Goal: Use online tool/utility: Utilize a website feature to perform a specific function

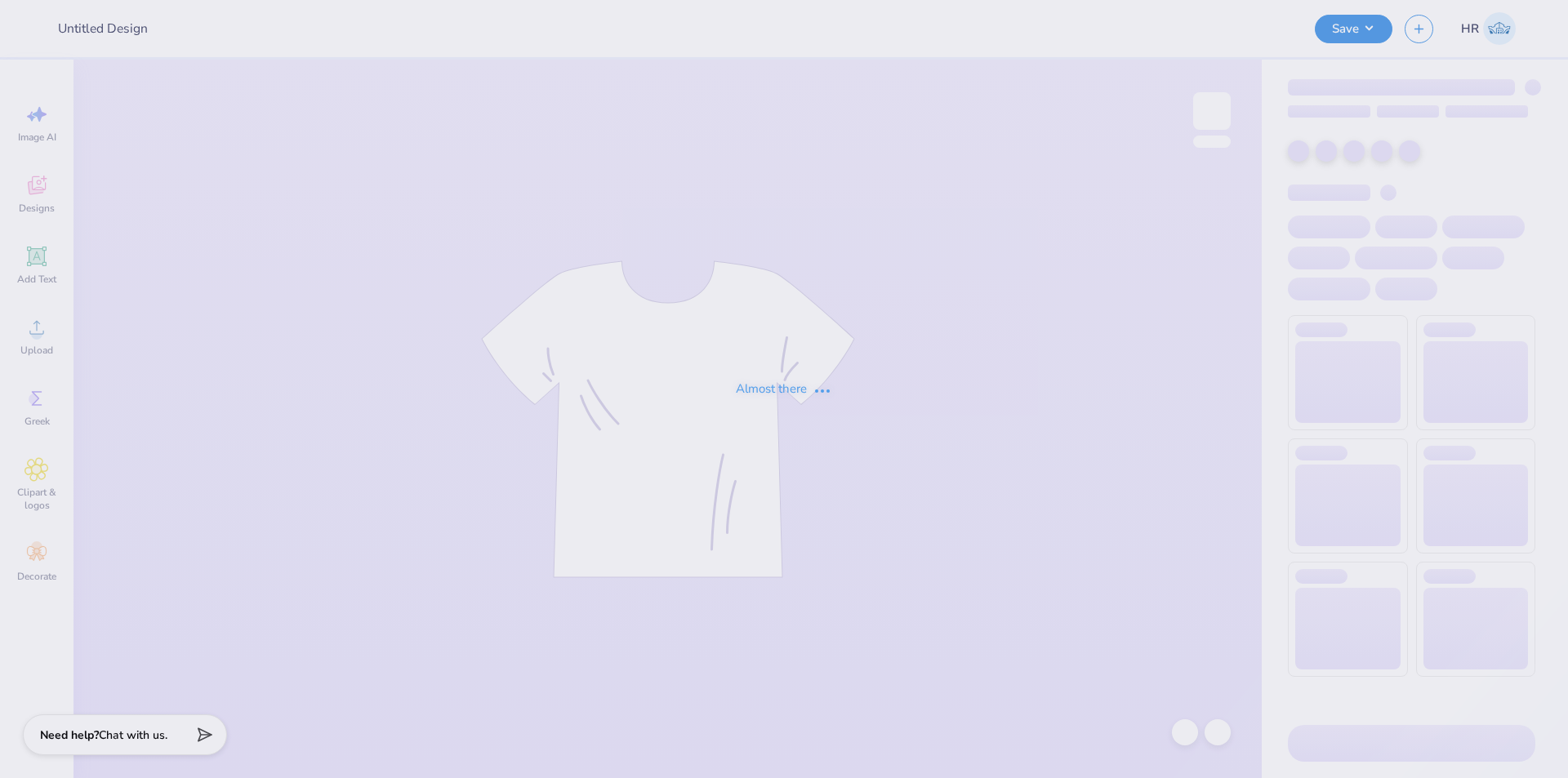
type input "BGLIG Volleyball Swag"
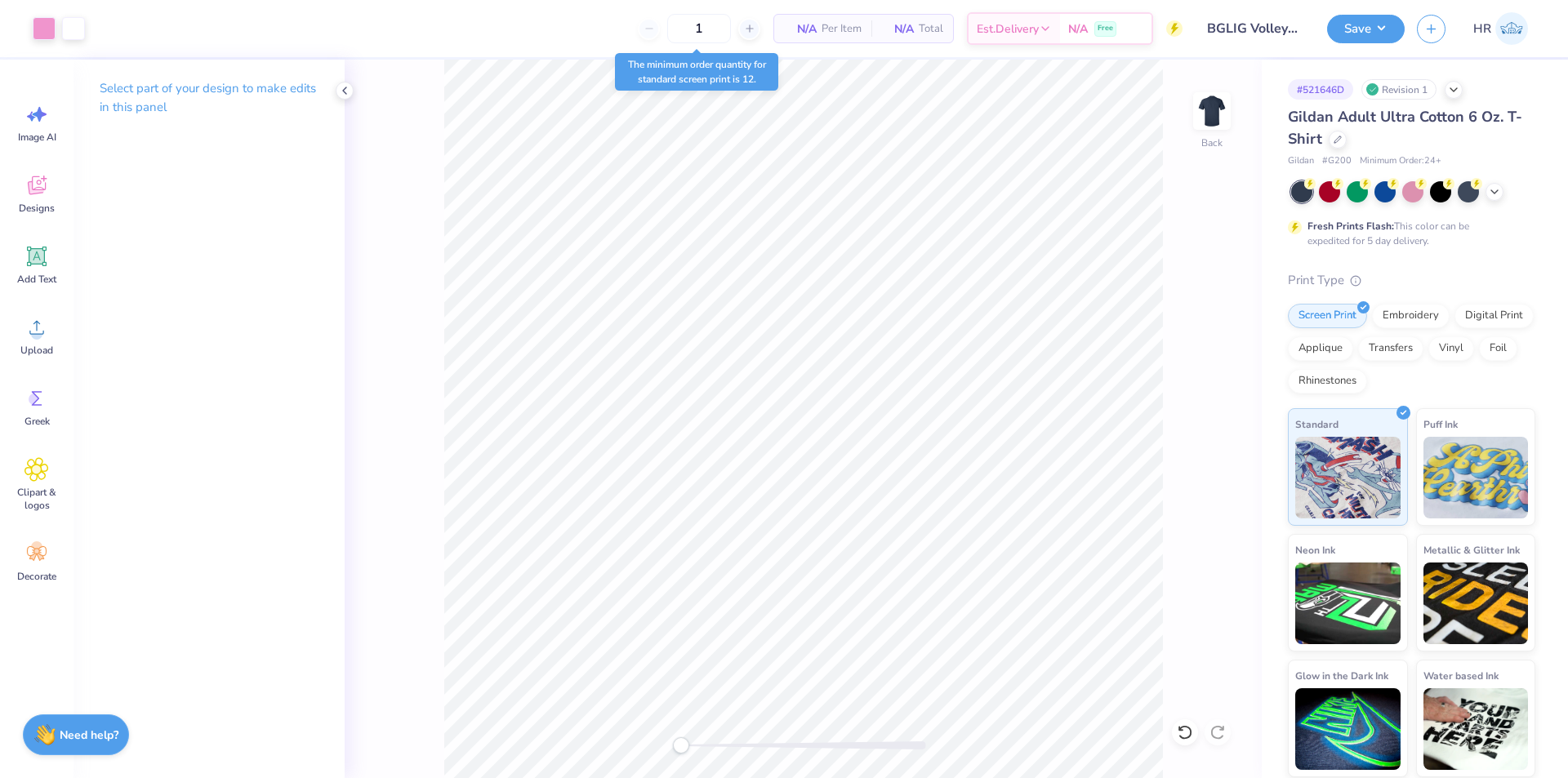
click at [1197, 741] on div "Back" at bounding box center [803, 419] width 917 height 718
click at [1191, 735] on icon at bounding box center [1184, 732] width 13 height 14
click at [1202, 105] on img at bounding box center [1212, 111] width 65 height 65
click at [47, 266] on icon at bounding box center [36, 256] width 24 height 24
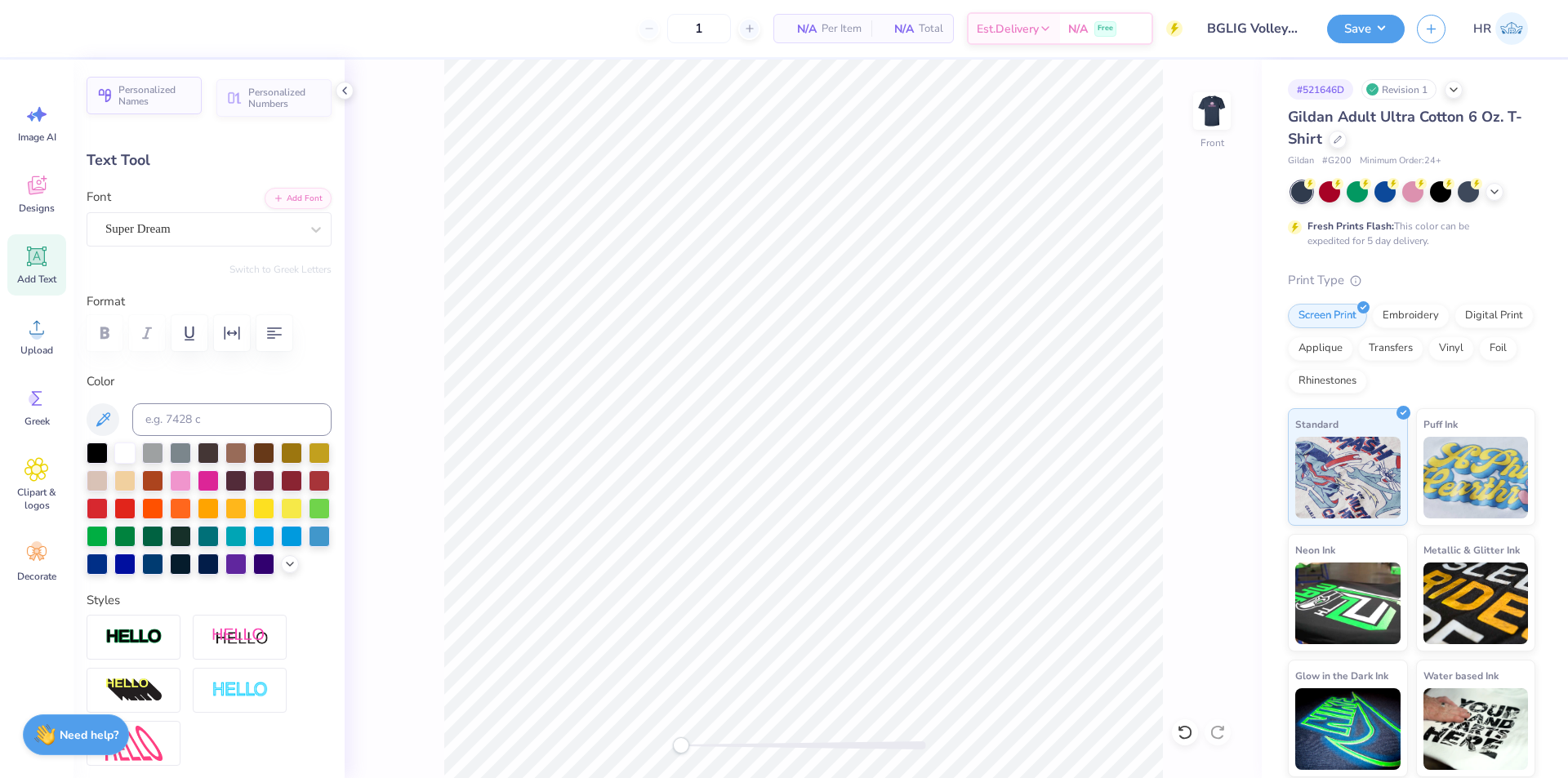
click at [167, 99] on span "Personalized Names" at bounding box center [155, 95] width 73 height 23
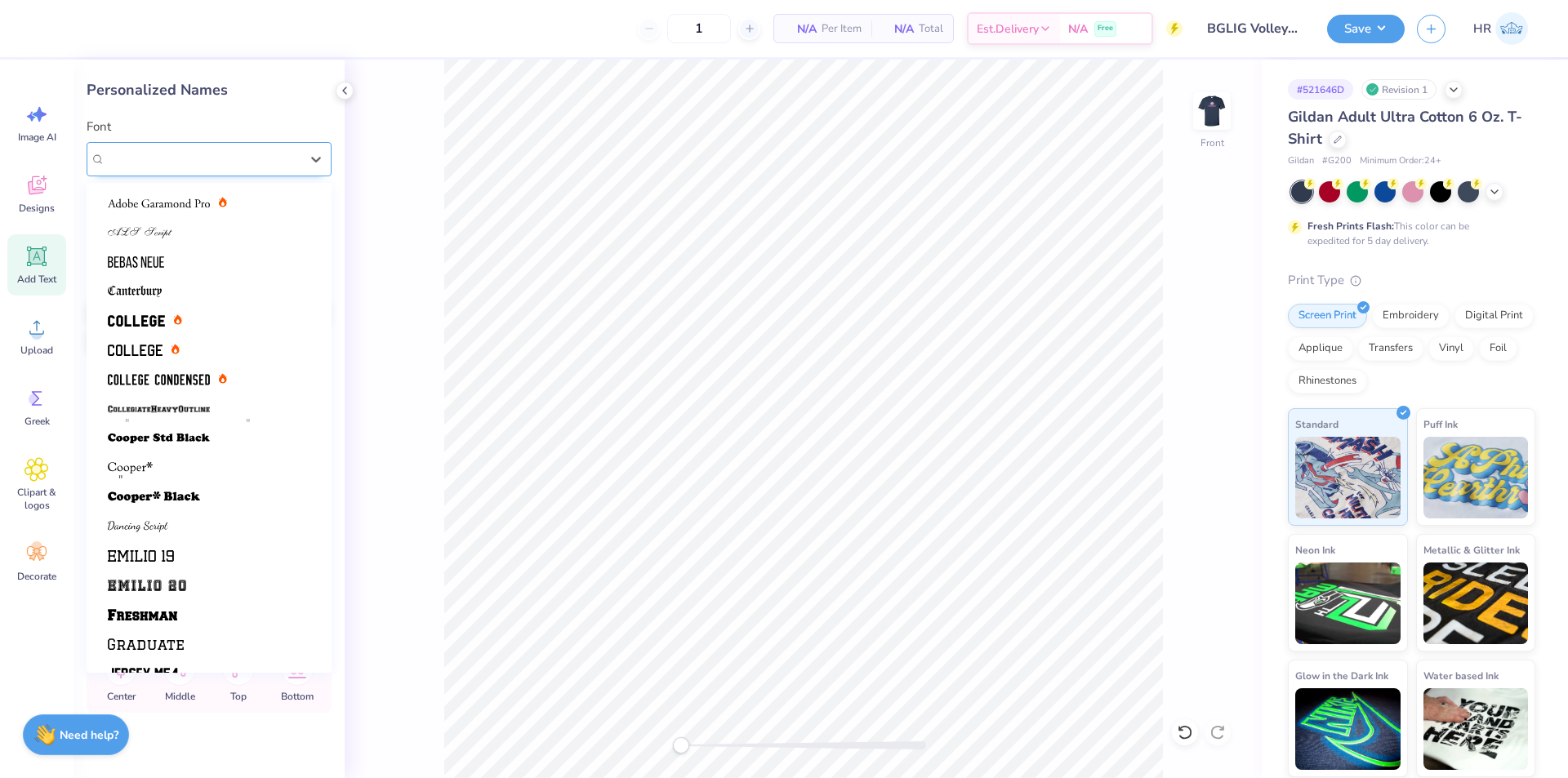
click at [267, 175] on div "Varsity Team" at bounding box center [209, 160] width 244 height 35
click at [169, 325] on div at bounding box center [144, 321] width 74 height 17
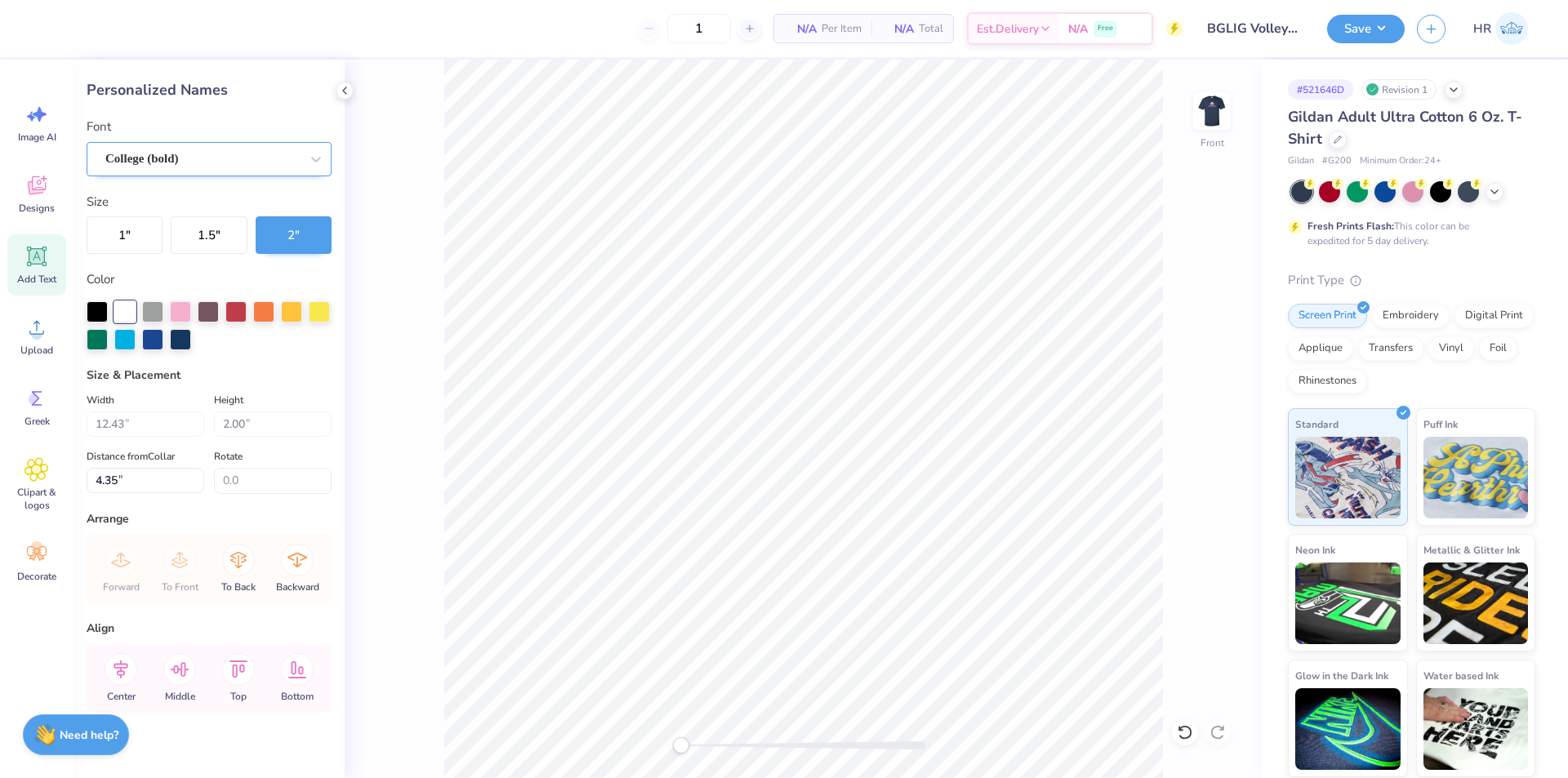
click at [180, 154] on div "College (bold)" at bounding box center [202, 159] width 197 height 25
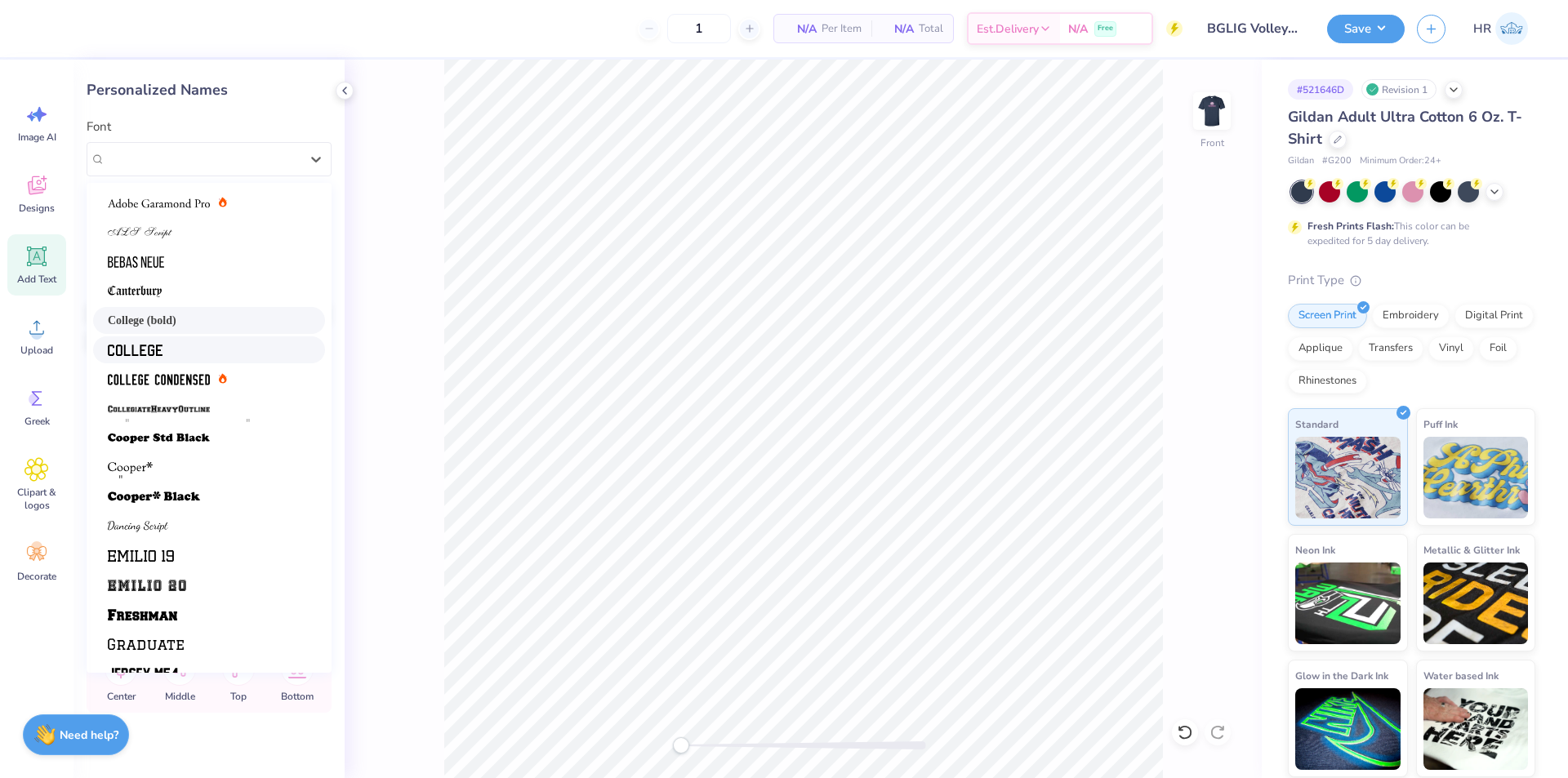
click at [193, 348] on div at bounding box center [209, 350] width 202 height 17
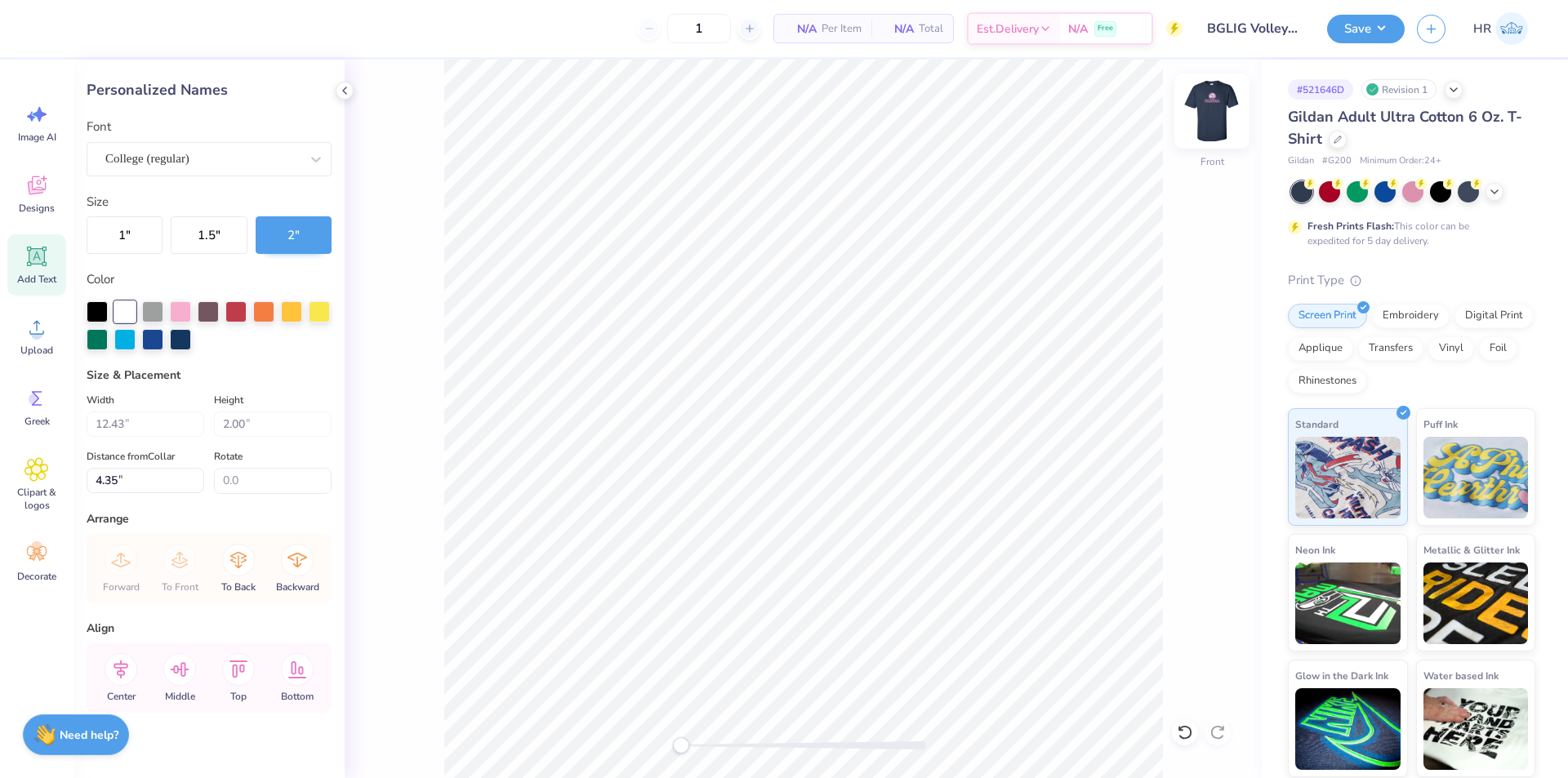
click at [1219, 128] on img at bounding box center [1212, 111] width 65 height 65
click at [1221, 118] on img at bounding box center [1212, 111] width 65 height 65
click at [1221, 118] on img at bounding box center [1212, 111] width 33 height 33
click at [122, 172] on div "College (regular)" at bounding box center [209, 160] width 244 height 35
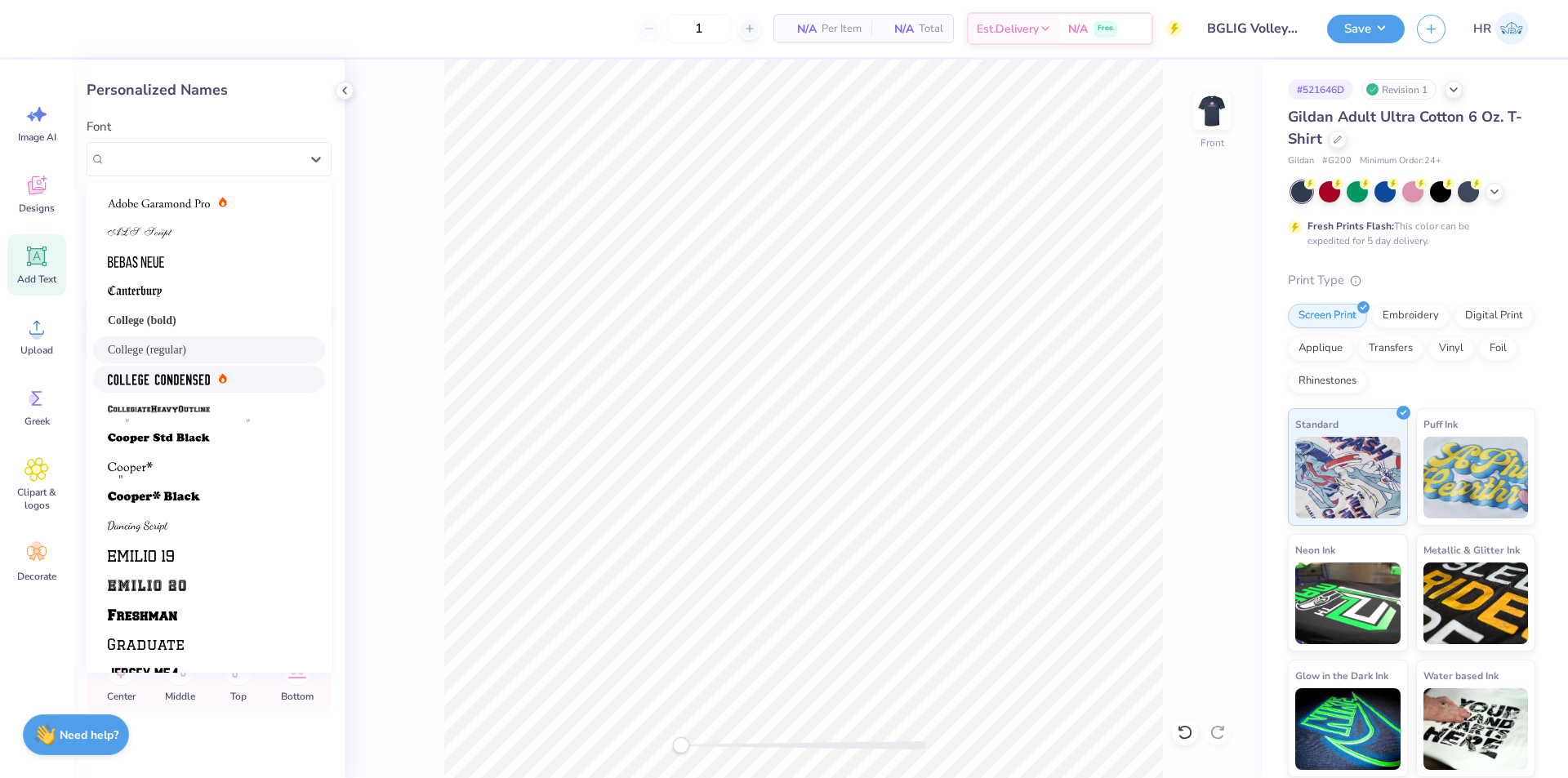
click at [191, 385] on img at bounding box center [159, 380] width 102 height 12
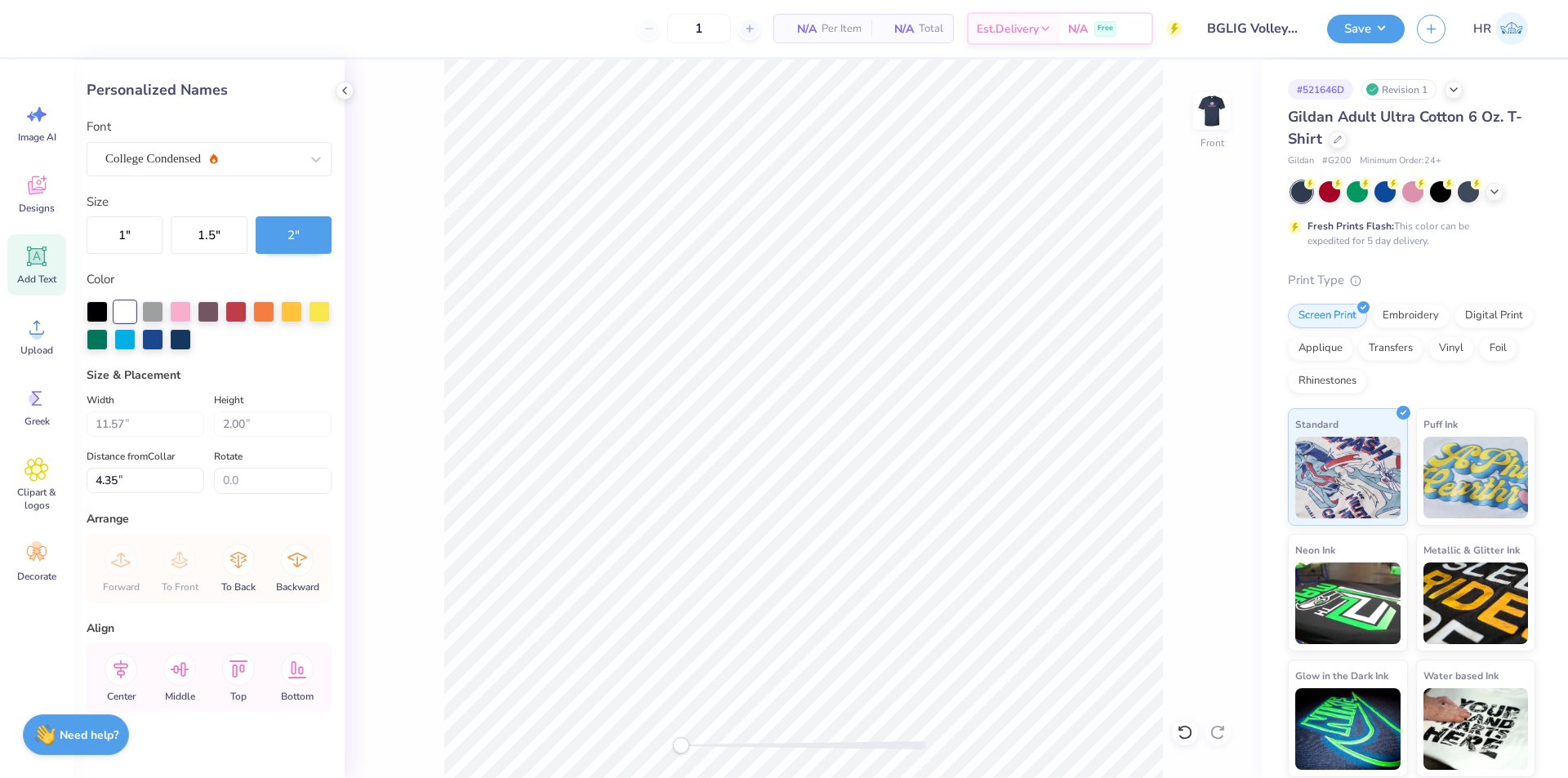
click at [1191, 137] on div "Front" at bounding box center [803, 419] width 917 height 718
click at [1194, 126] on img at bounding box center [1212, 111] width 65 height 65
click at [1199, 124] on img at bounding box center [1212, 111] width 65 height 65
type input "9.57"
click at [219, 159] on div "College Condensed" at bounding box center [202, 159] width 197 height 25
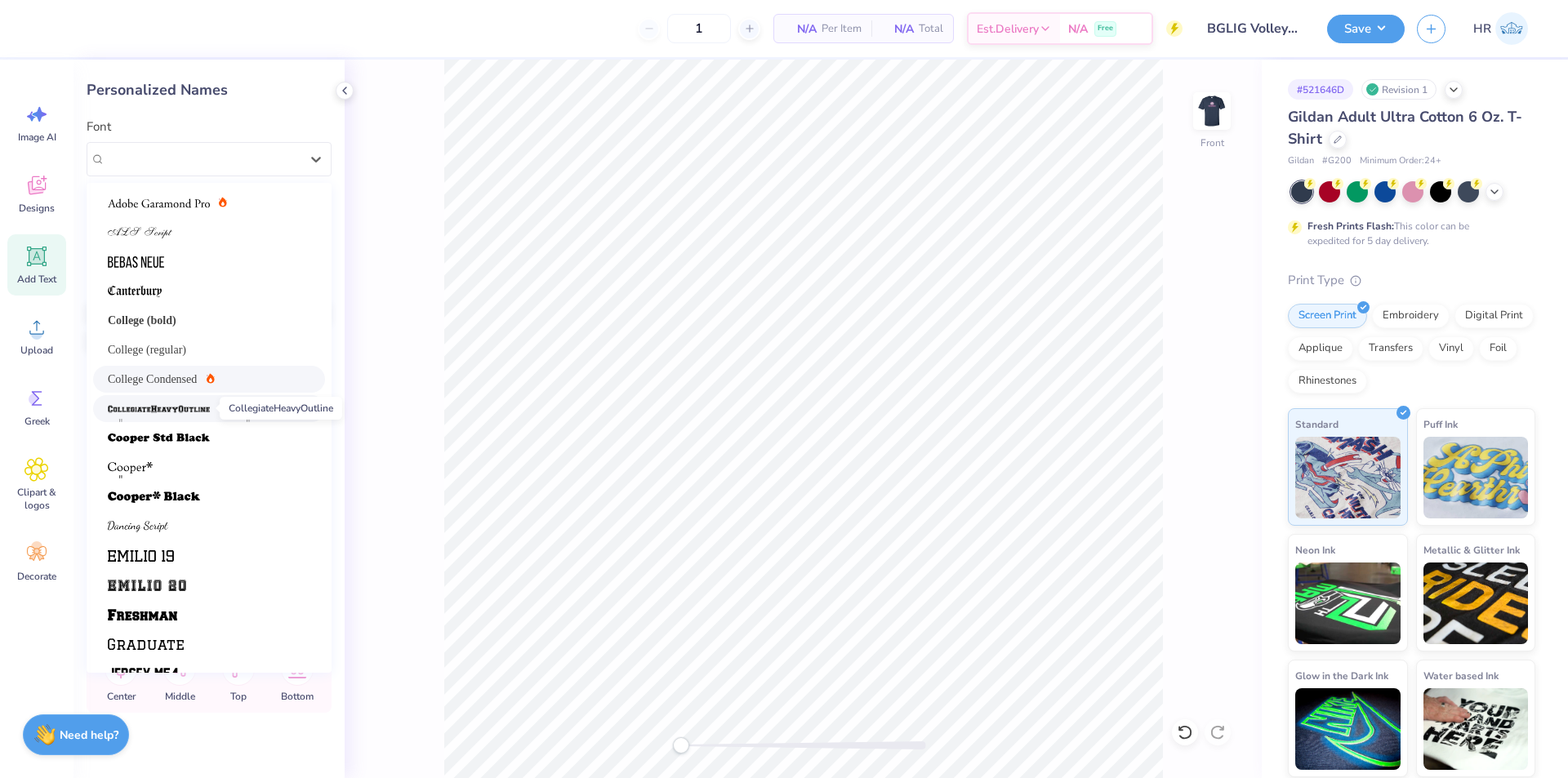
click at [173, 417] on span at bounding box center [159, 409] width 102 height 17
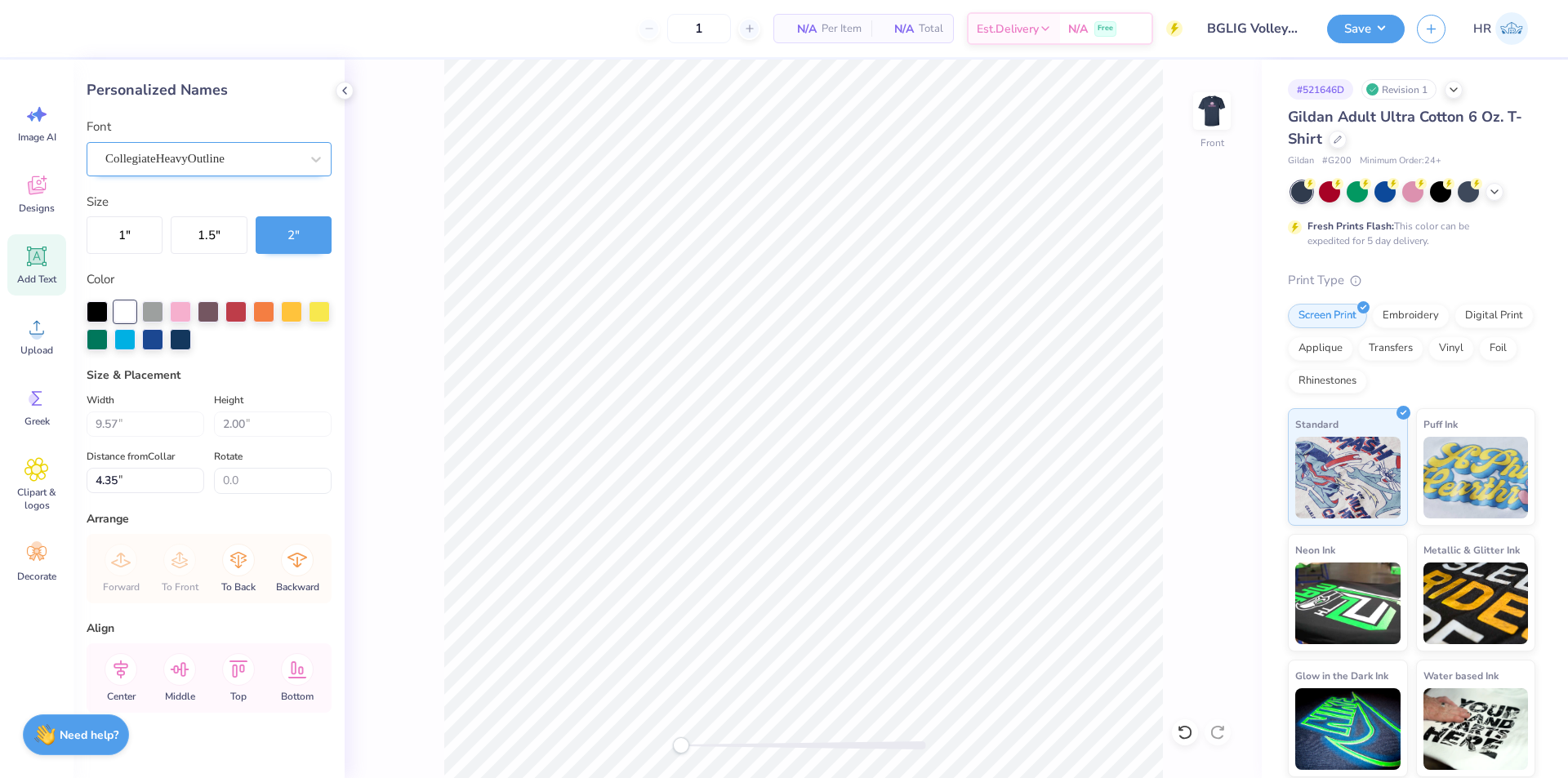
click at [217, 153] on div "CollegiateHeavyOutline" at bounding box center [202, 159] width 197 height 25
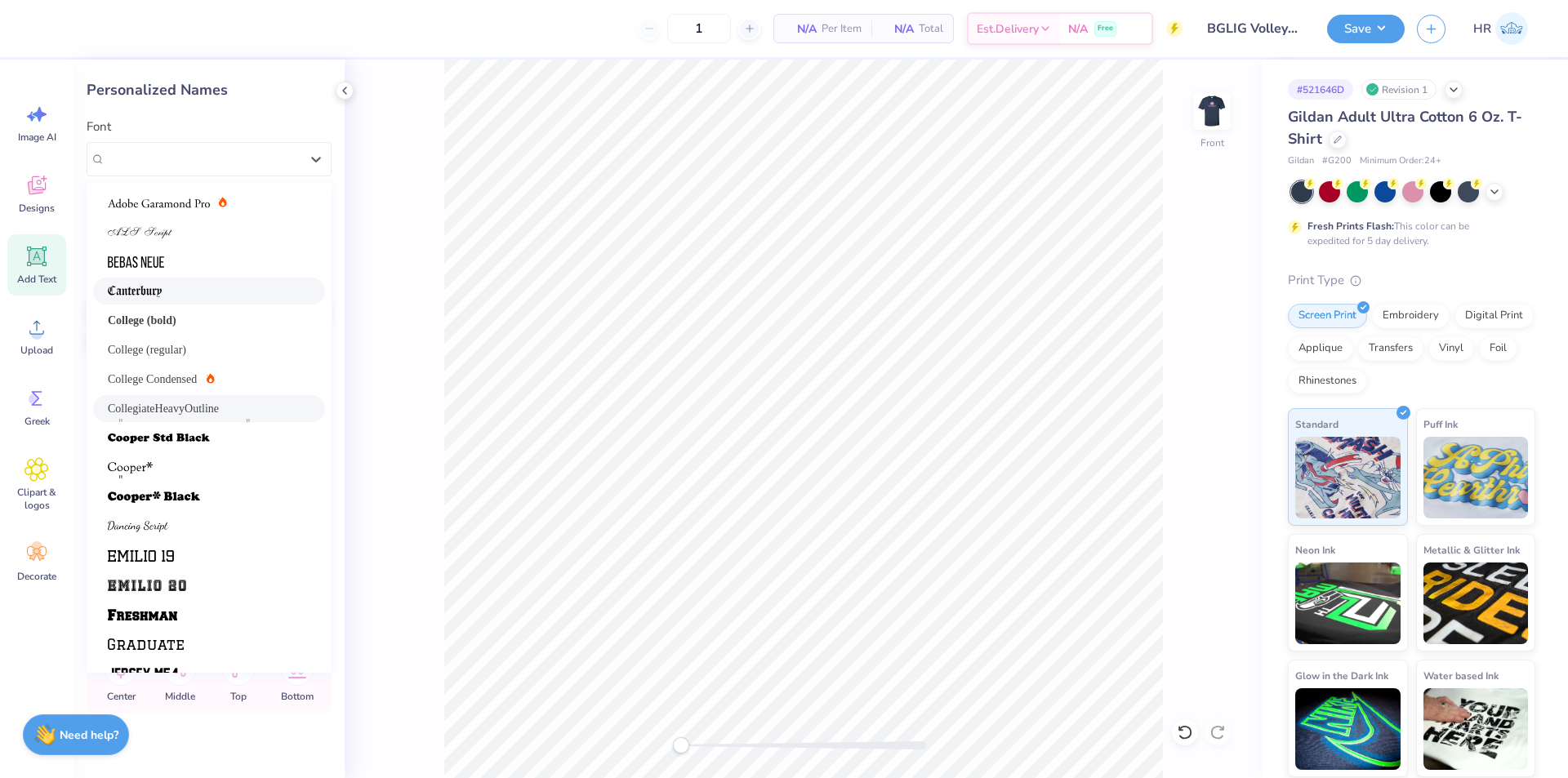
drag, startPoint x: 188, startPoint y: 285, endPoint x: 186, endPoint y: 294, distance: 9.2
click at [186, 294] on div at bounding box center [209, 292] width 202 height 17
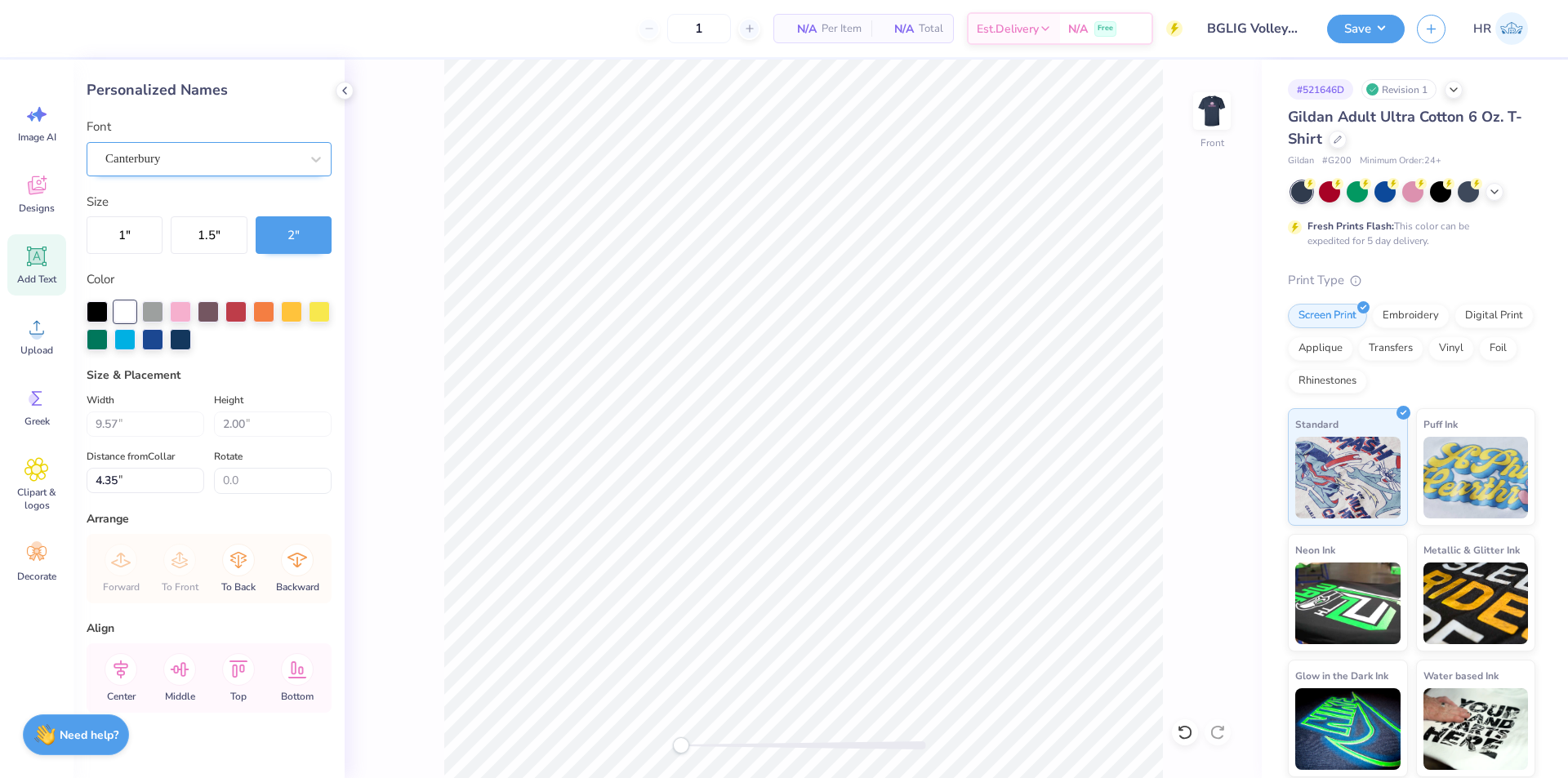
click at [200, 166] on div "Canterbury" at bounding box center [202, 159] width 197 height 25
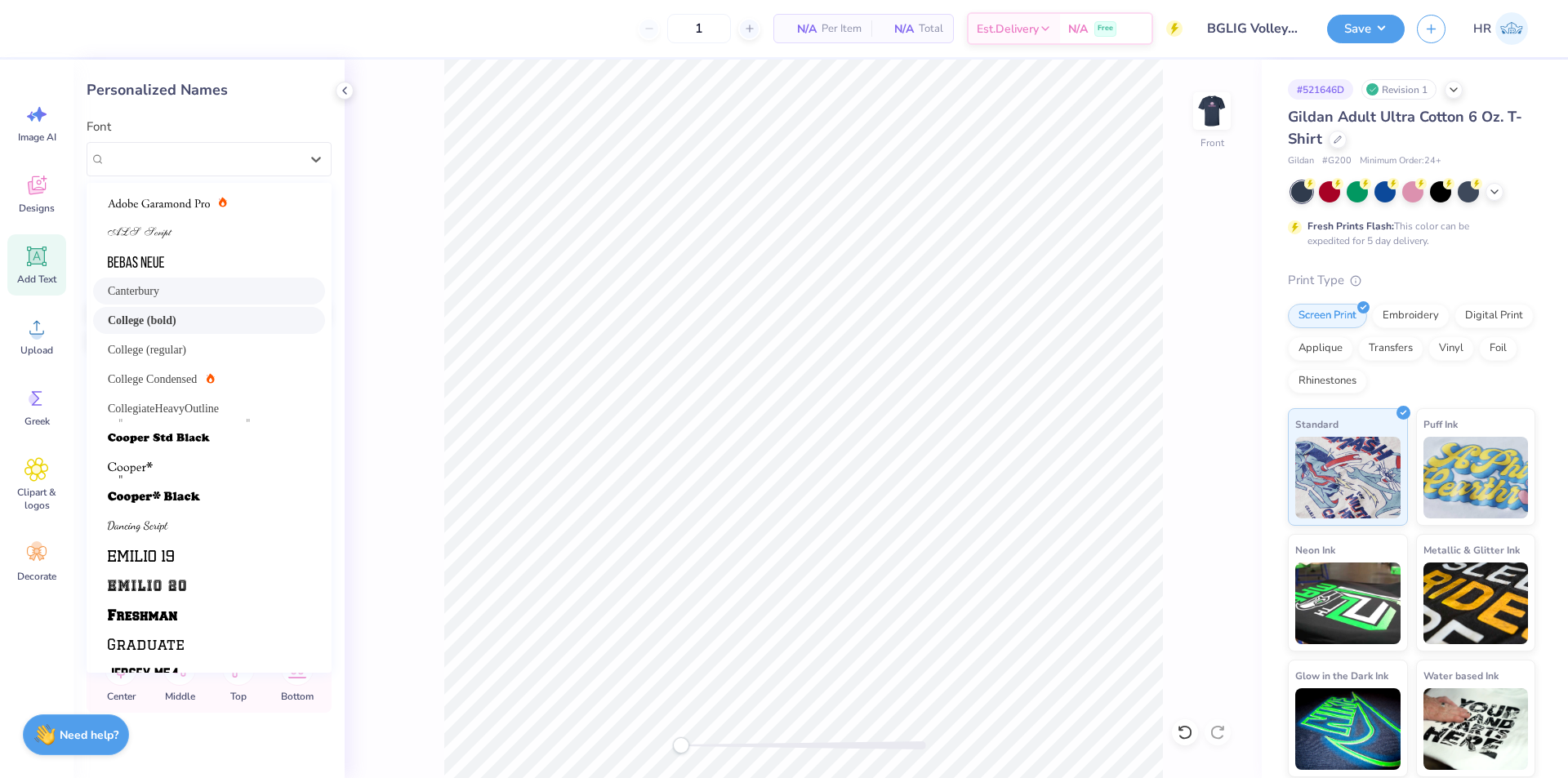
drag, startPoint x: 175, startPoint y: 333, endPoint x: 179, endPoint y: 304, distance: 29.3
click at [175, 331] on div "College (bold)" at bounding box center [209, 321] width 232 height 27
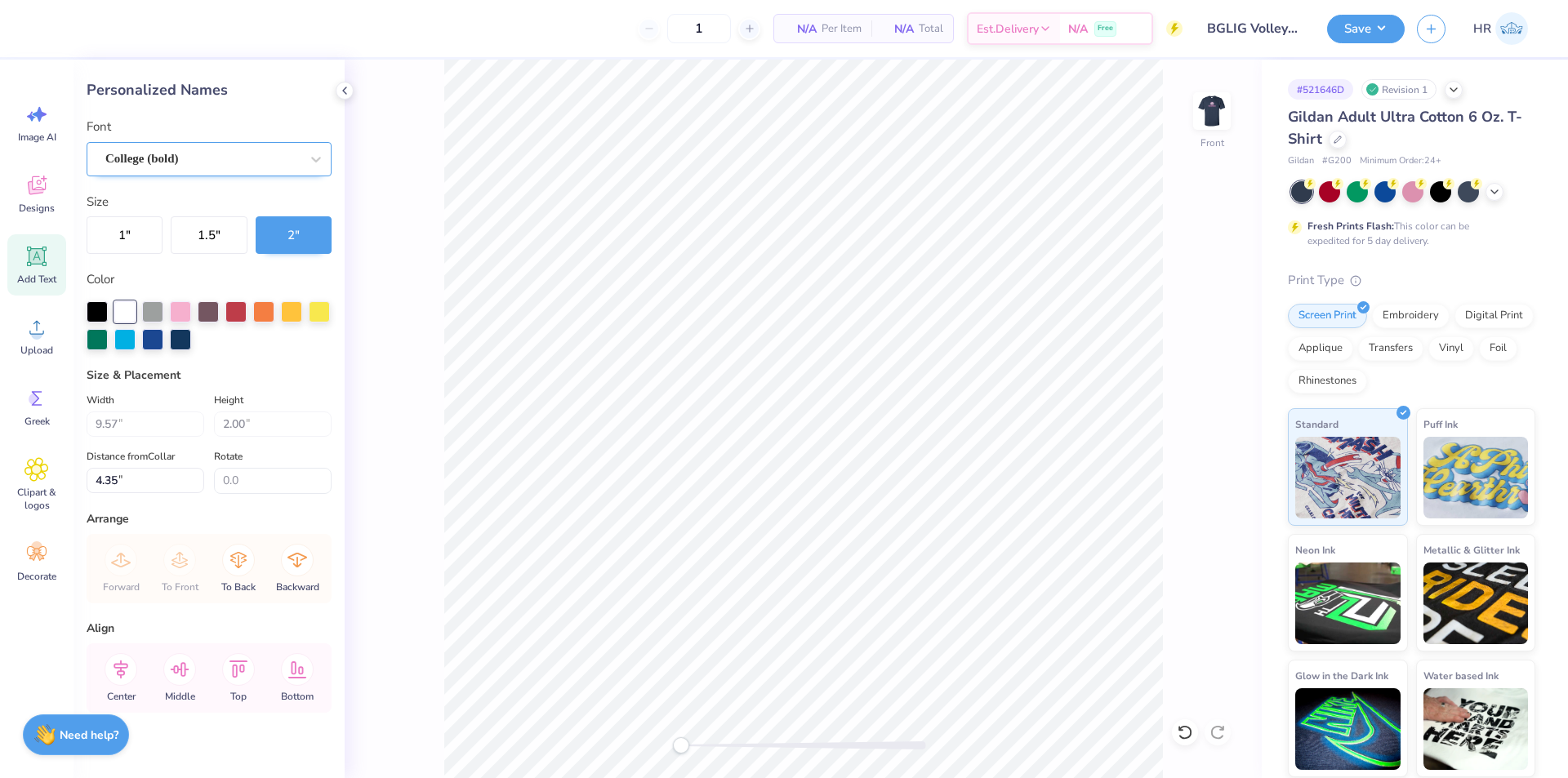
click at [240, 152] on div "College (bold)" at bounding box center [202, 159] width 197 height 25
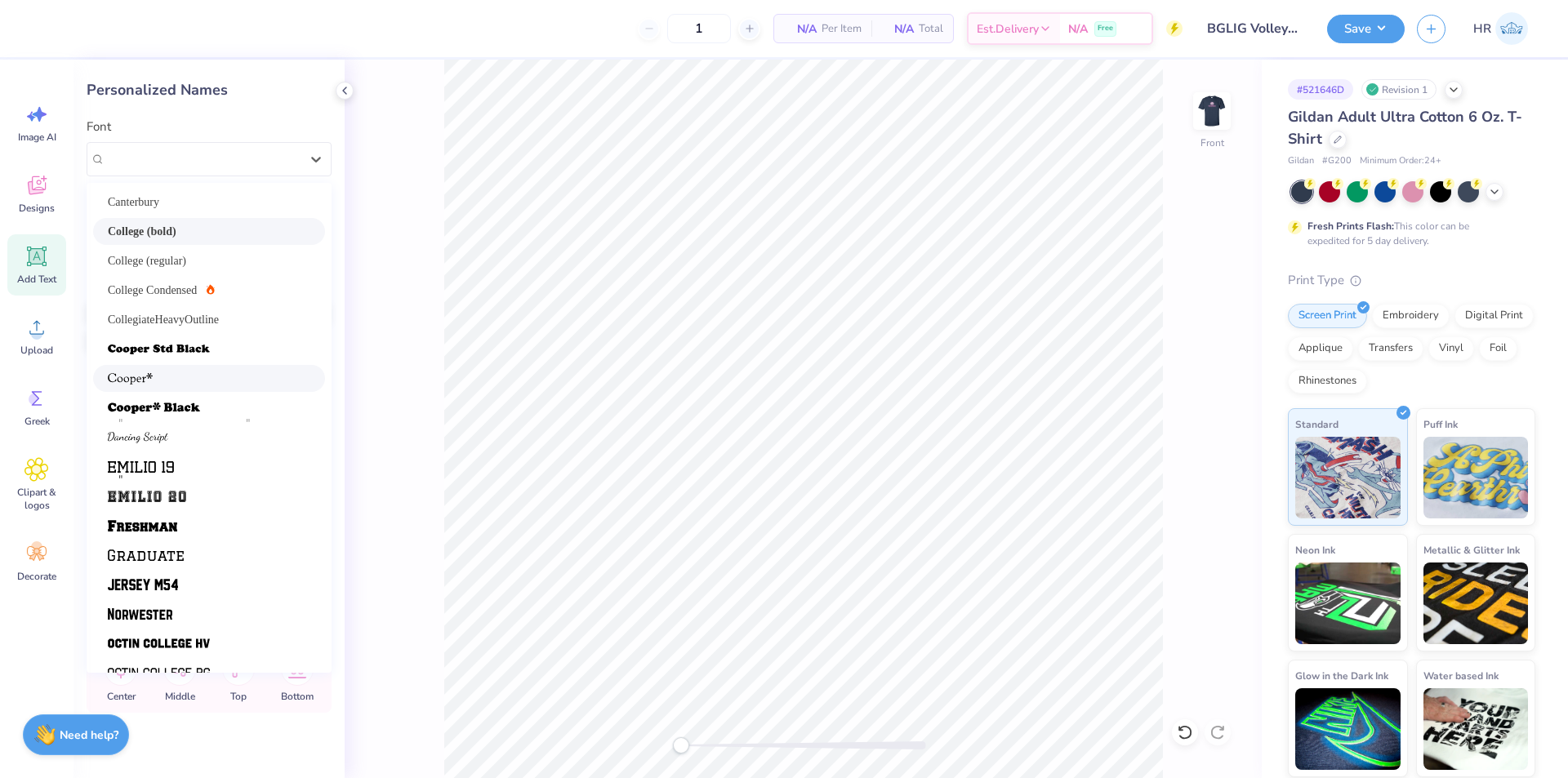
scroll to position [138, 0]
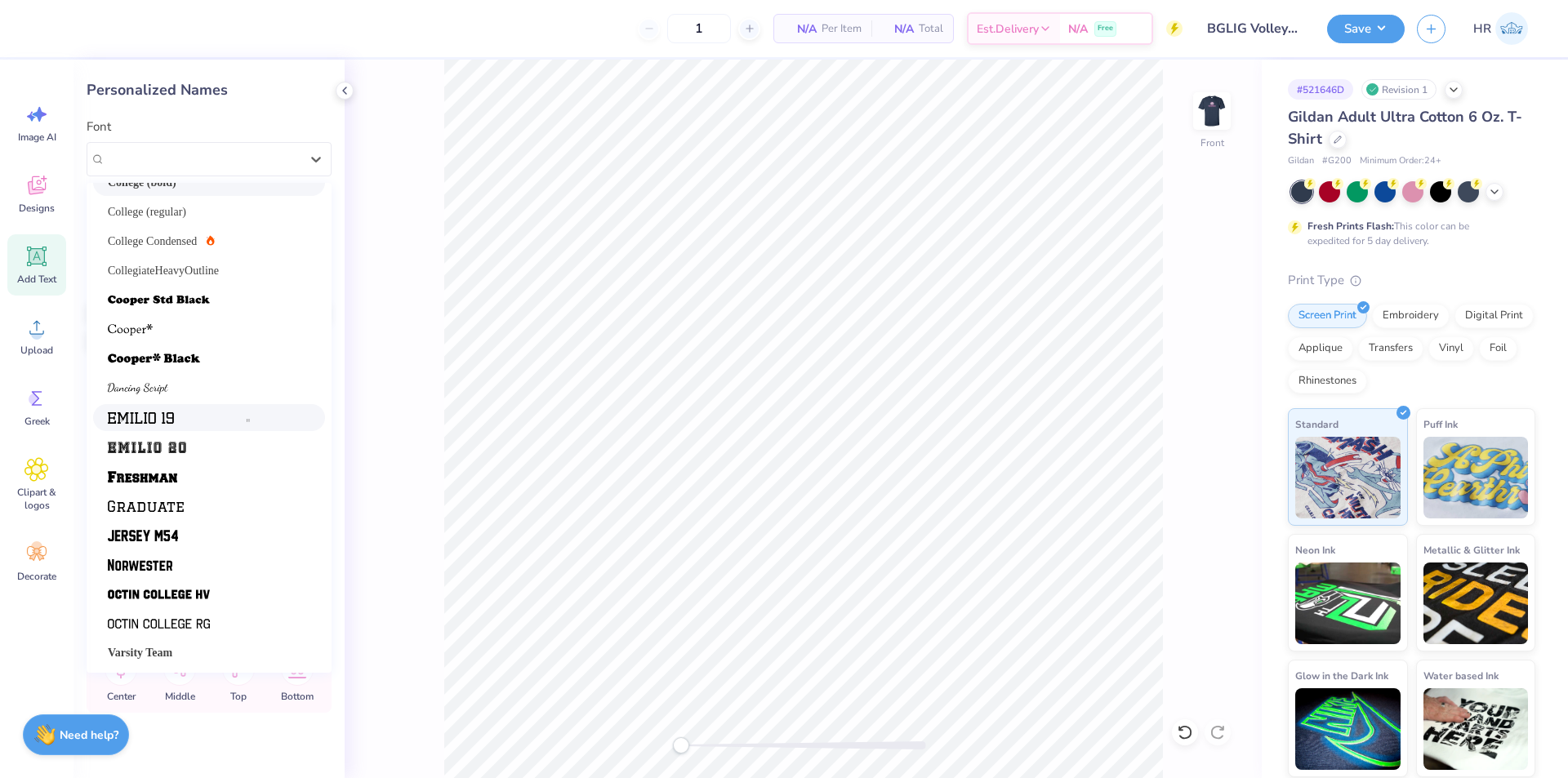
click at [154, 418] on img at bounding box center [141, 418] width 66 height 12
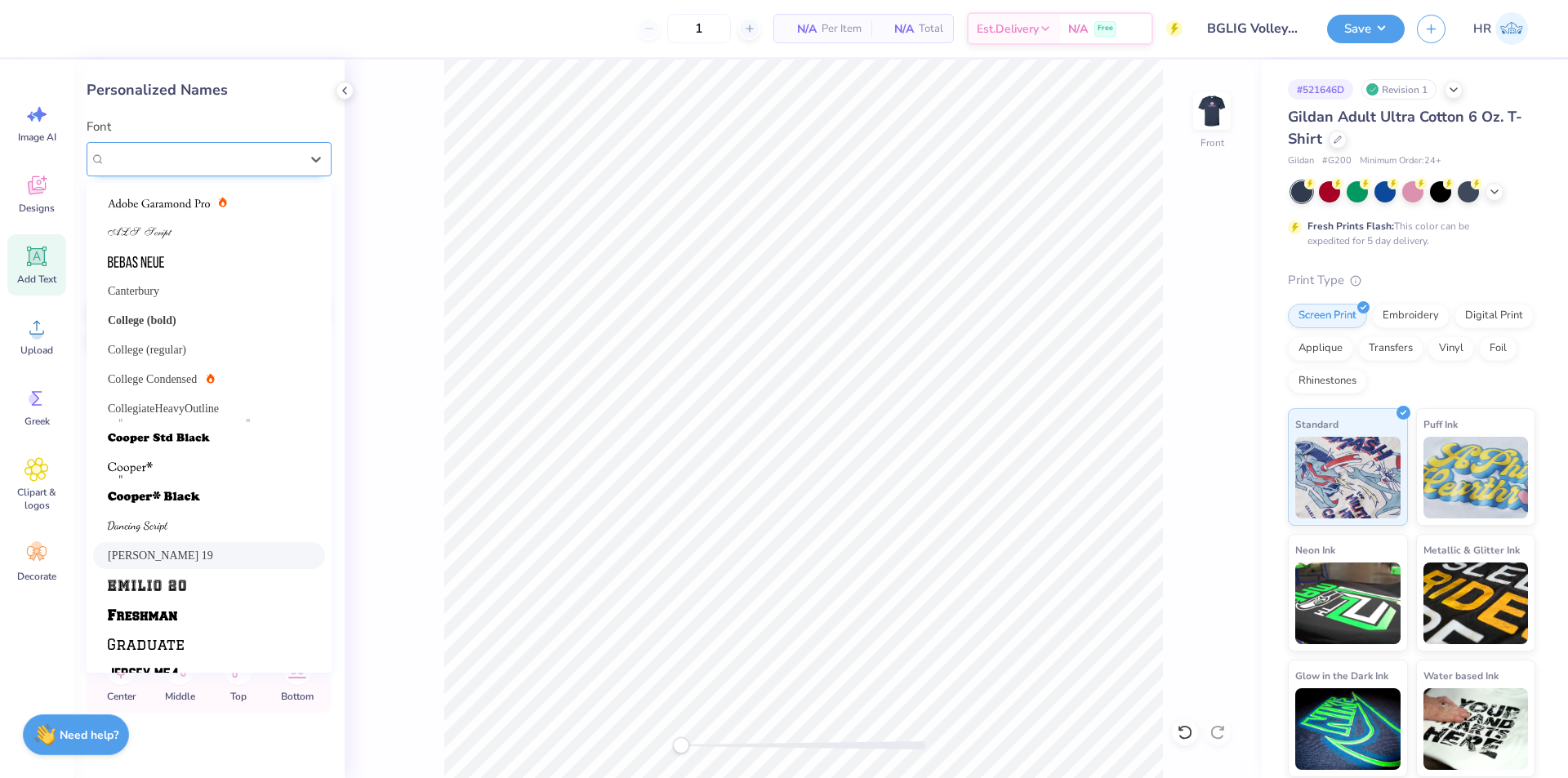
click at [243, 156] on div "[PERSON_NAME] 19" at bounding box center [202, 159] width 197 height 25
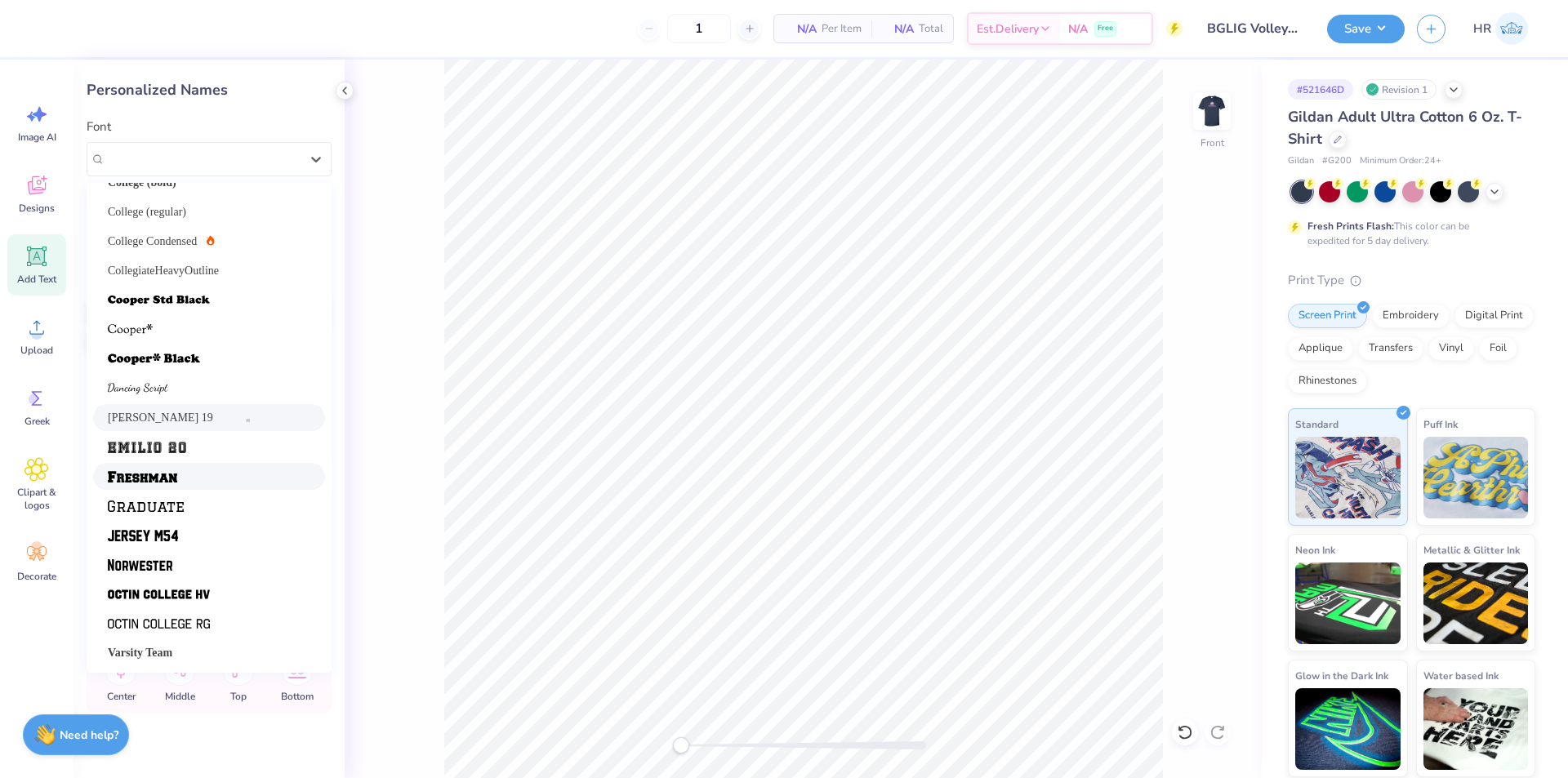
click at [198, 464] on div at bounding box center [209, 477] width 232 height 27
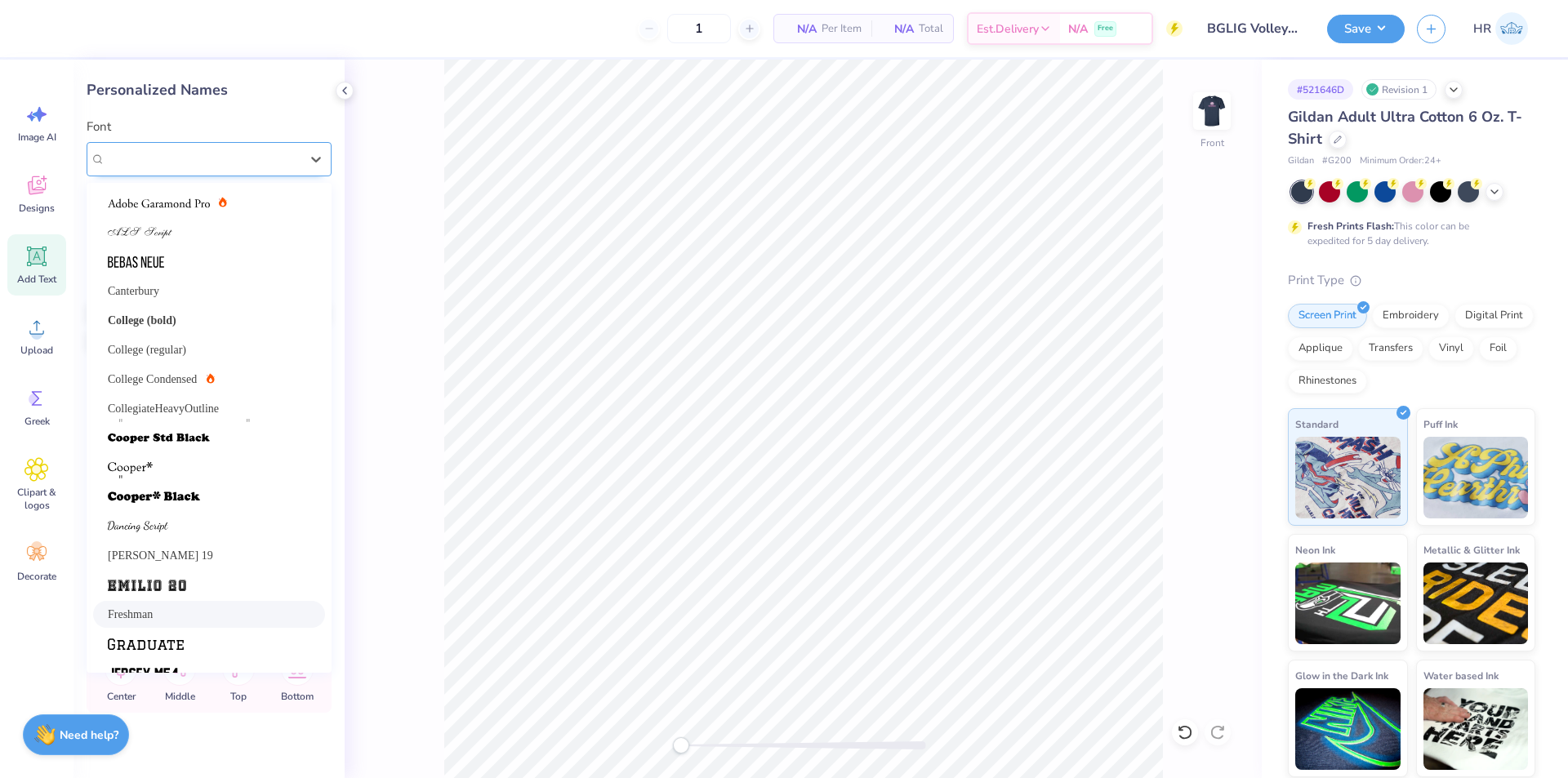
click at [233, 159] on div "Freshman" at bounding box center [202, 159] width 197 height 25
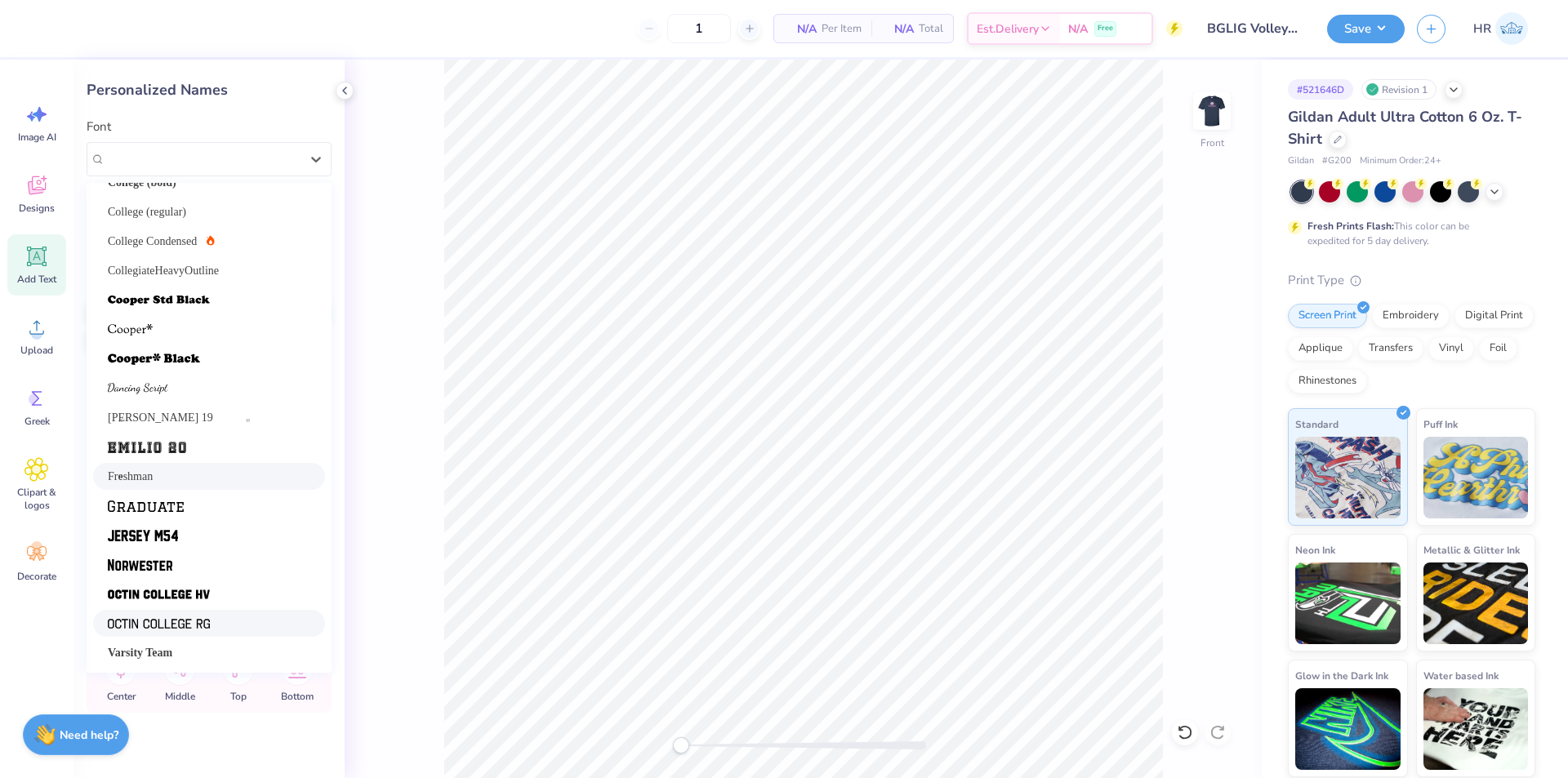
click at [191, 620] on img at bounding box center [159, 624] width 102 height 12
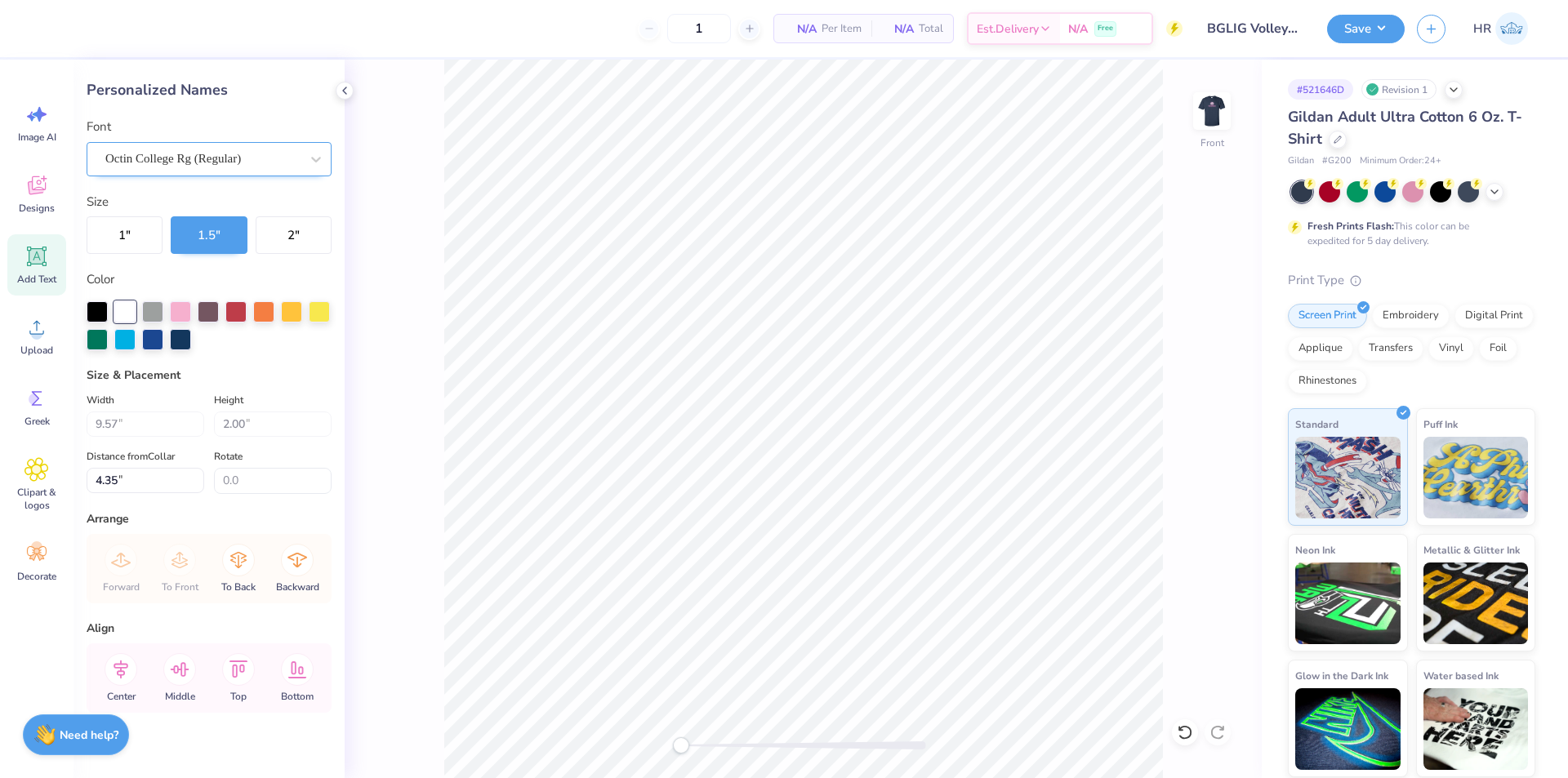
click at [190, 155] on div "Octin College Rg (Regular)" at bounding box center [202, 159] width 197 height 25
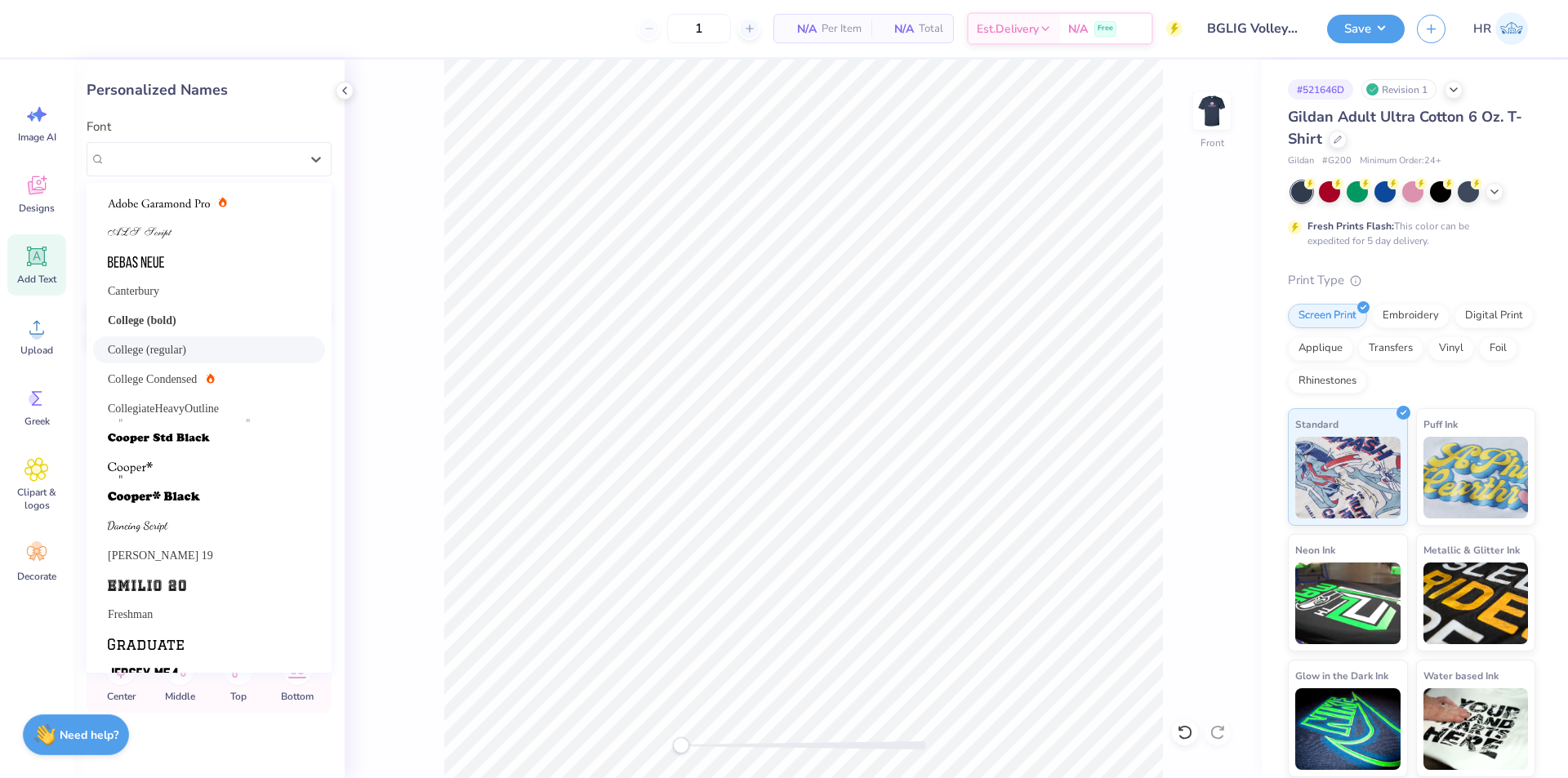
click at [186, 357] on span "College (regular)" at bounding box center [146, 350] width 78 height 17
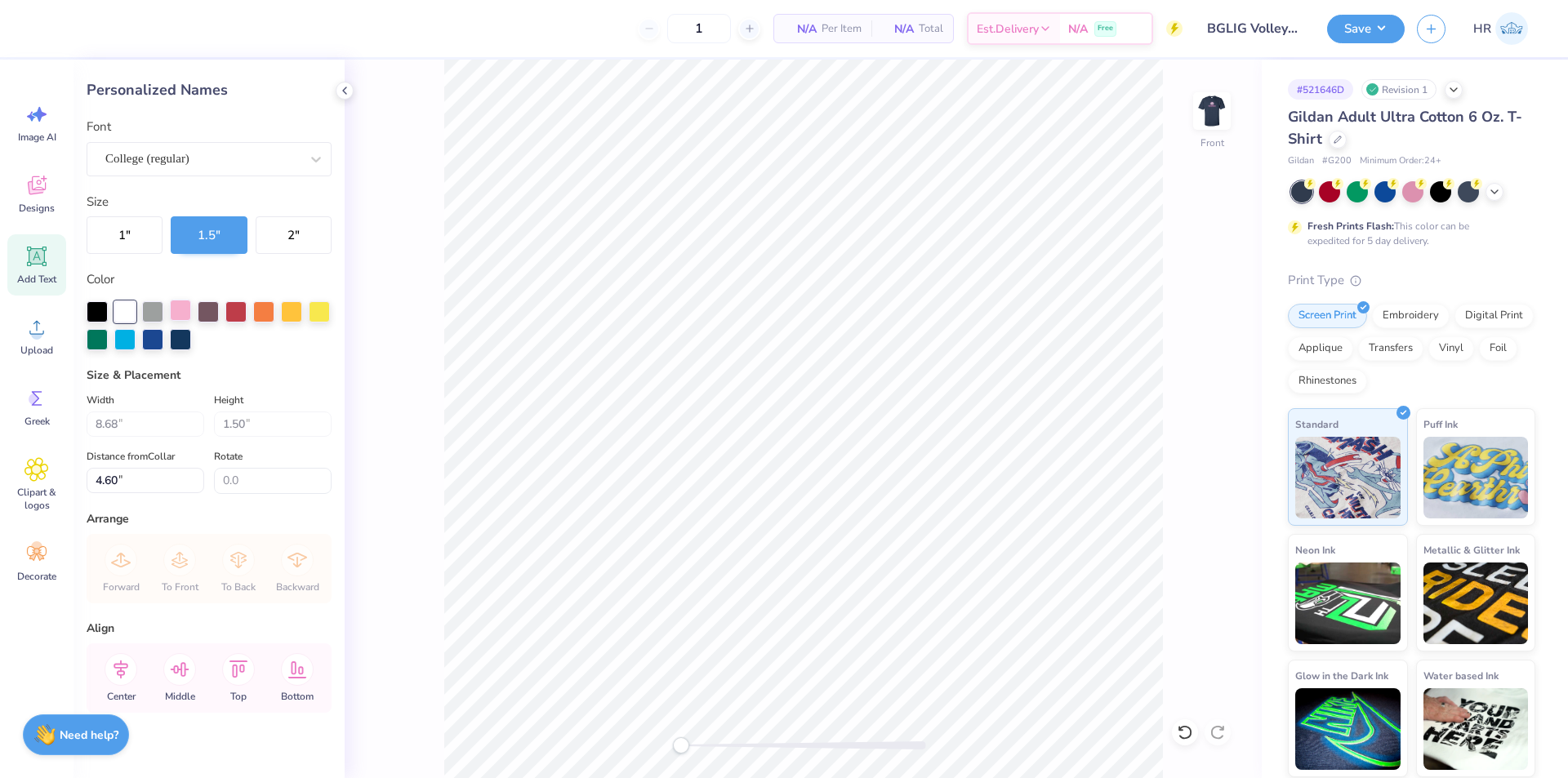
click at [184, 319] on div at bounding box center [209, 325] width 244 height 49
click at [184, 319] on div at bounding box center [180, 310] width 21 height 21
